Goal: Task Accomplishment & Management: Manage account settings

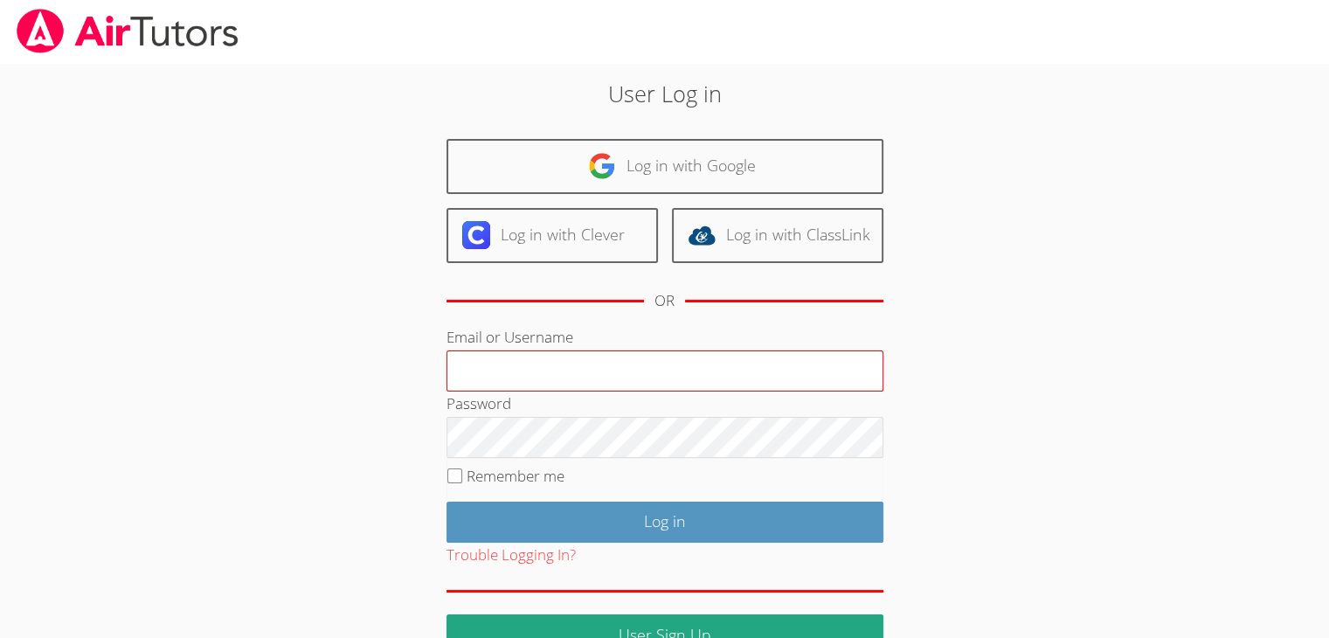
click at [501, 361] on input "Email or Username" at bounding box center [665, 371] width 437 height 42
type input "info@pace-tutoring.com"
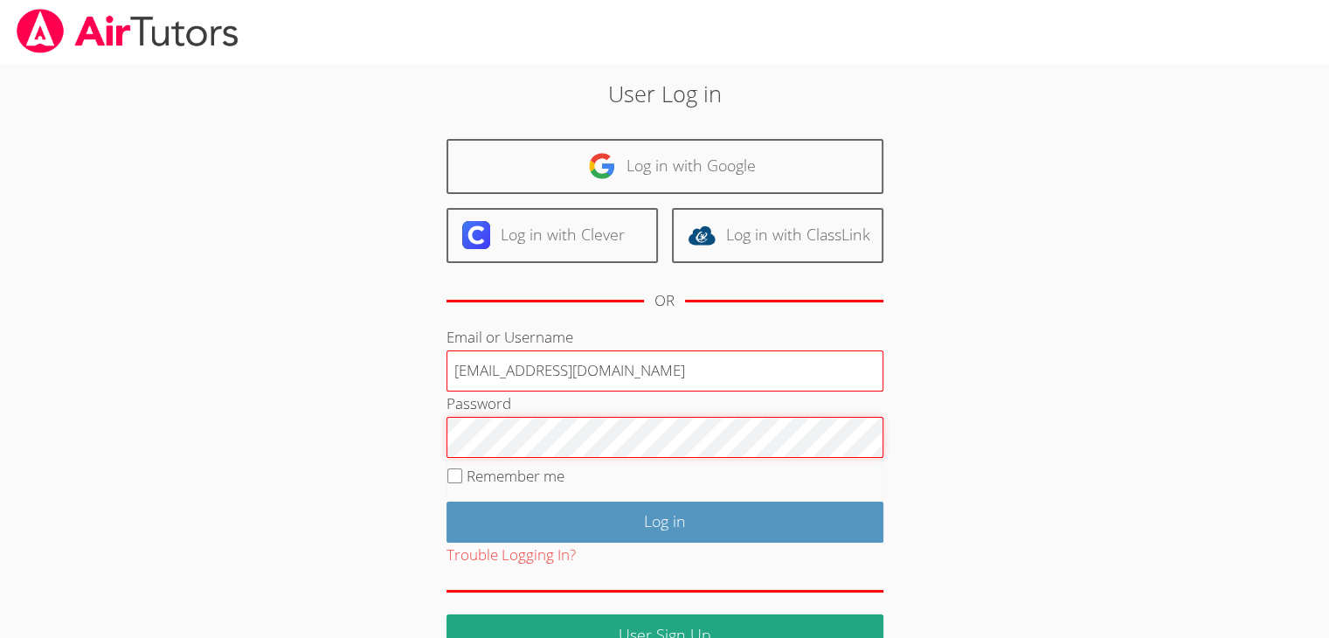
click at [447, 502] on input "Log in" at bounding box center [665, 522] width 437 height 41
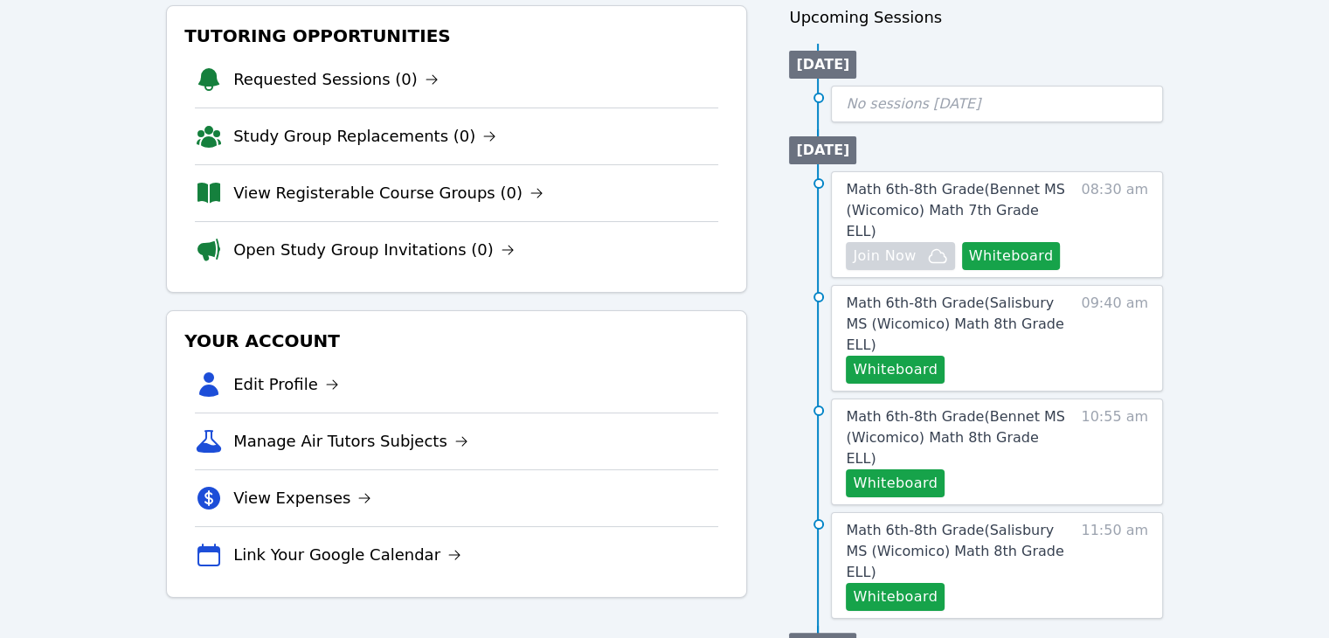
scroll to position [197, 0]
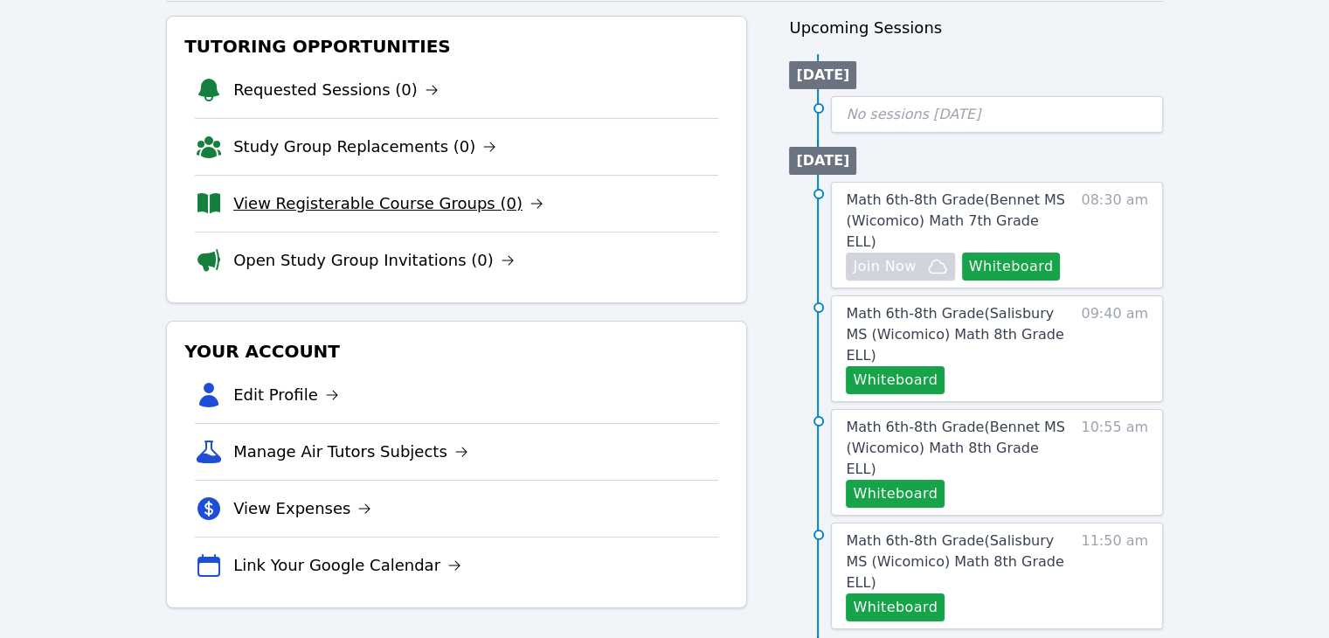
click at [271, 191] on link "View Registerable Course Groups (0)" at bounding box center [388, 203] width 310 height 24
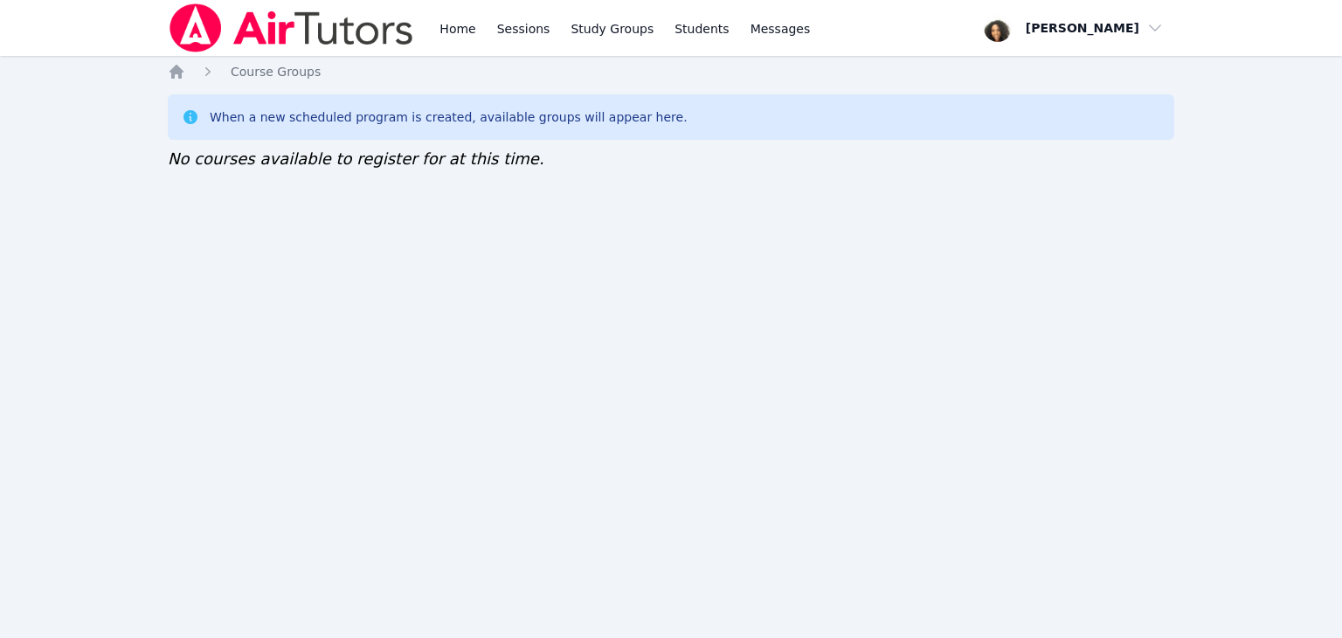
click at [432, 31] on div "Home Sessions Study Groups Students Messages" at bounding box center [491, 28] width 646 height 56
click at [440, 32] on link "Home" at bounding box center [457, 28] width 43 height 56
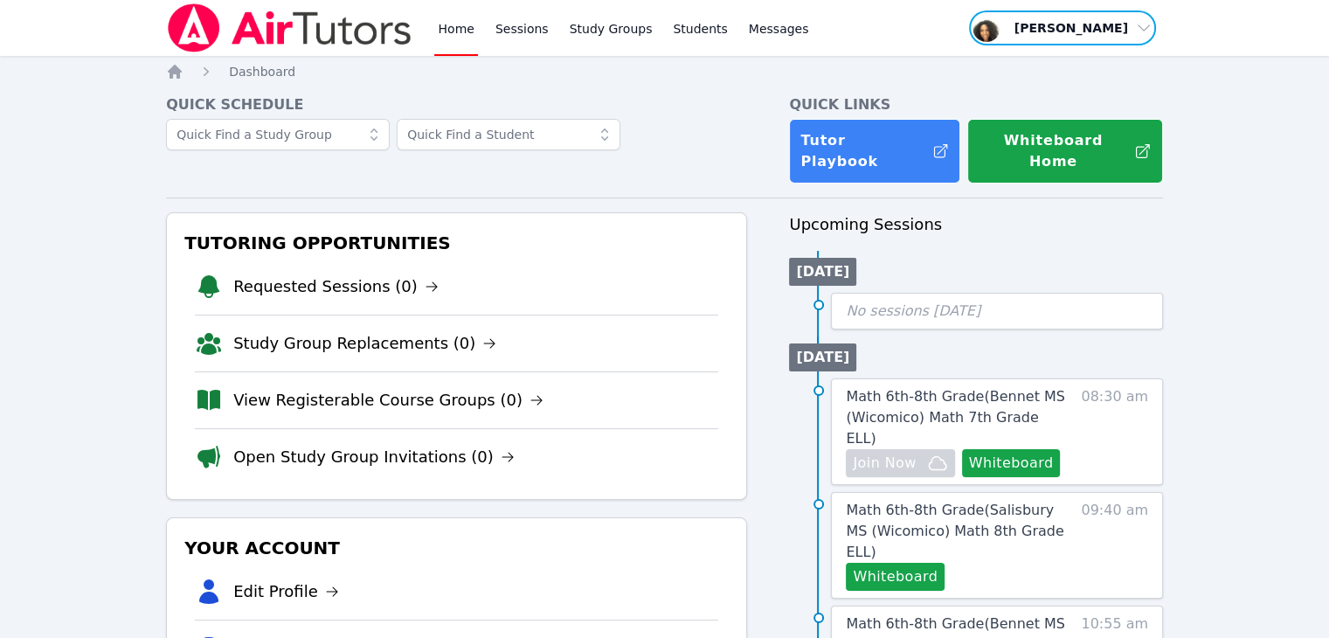
click at [1096, 36] on span "button" at bounding box center [1062, 28] width 191 height 38
click at [1084, 93] on button "Logout" at bounding box center [1069, 99] width 168 height 31
